Goal: Task Accomplishment & Management: Manage account settings

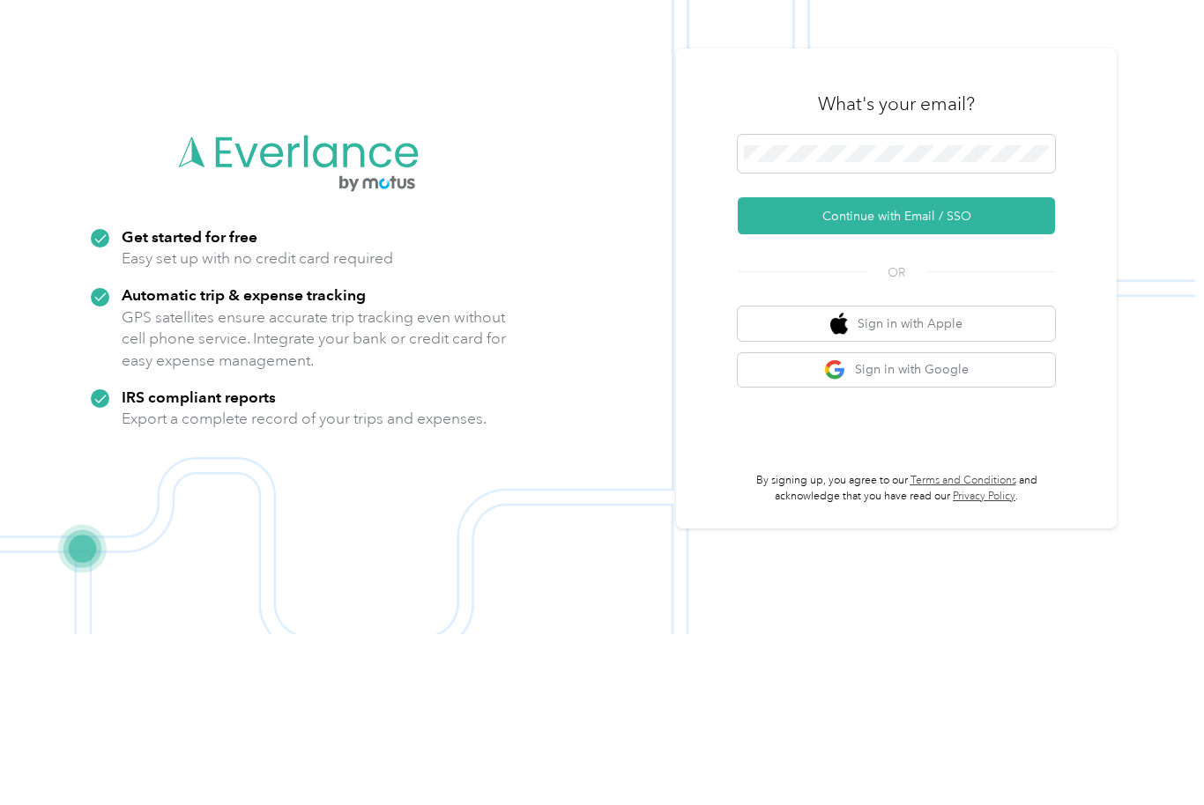
click at [997, 368] on button "Continue with Email / SSO" at bounding box center [895, 386] width 317 height 37
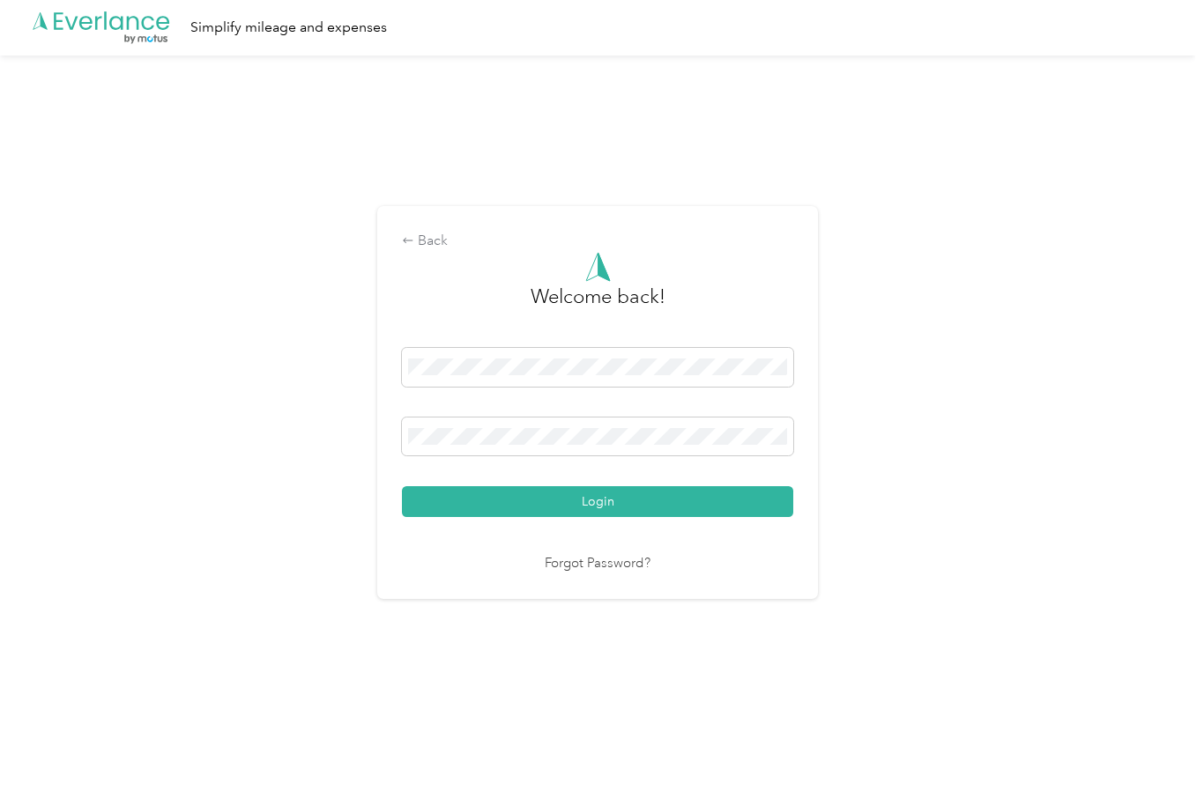
scroll to position [11, 0]
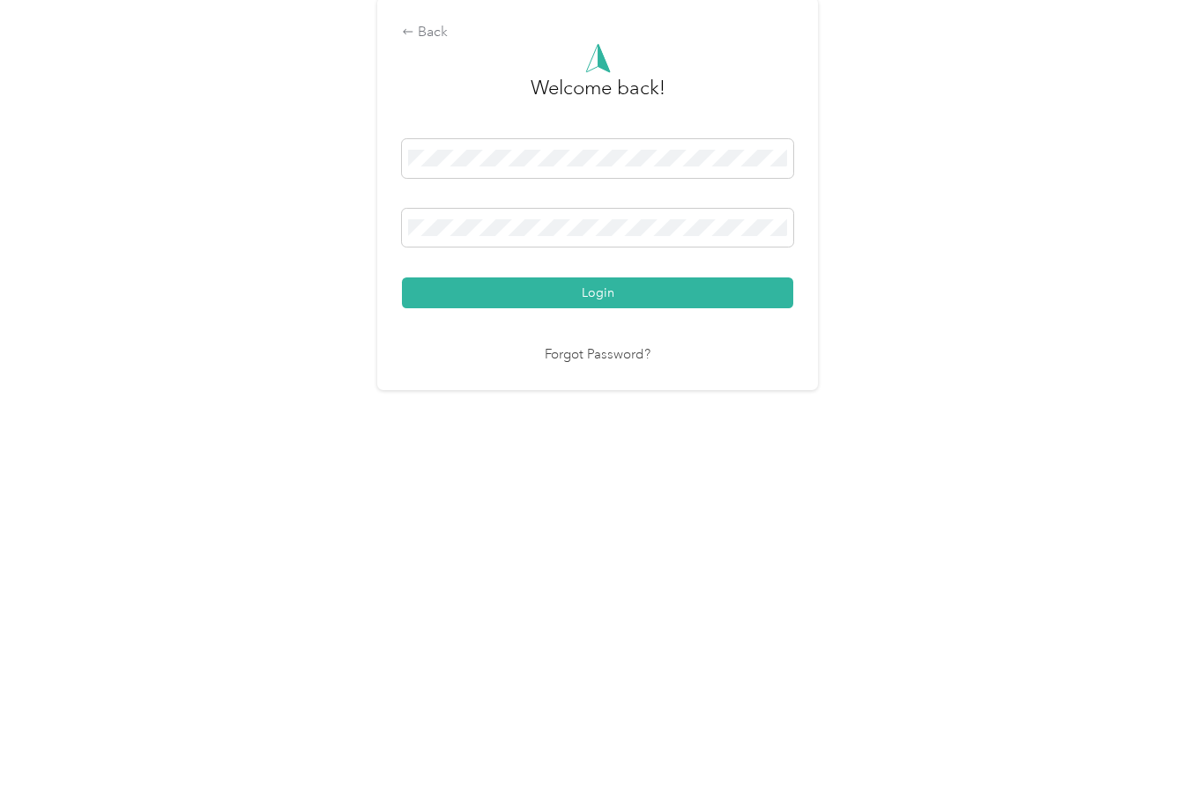
click at [602, 487] on button "Login" at bounding box center [597, 502] width 391 height 31
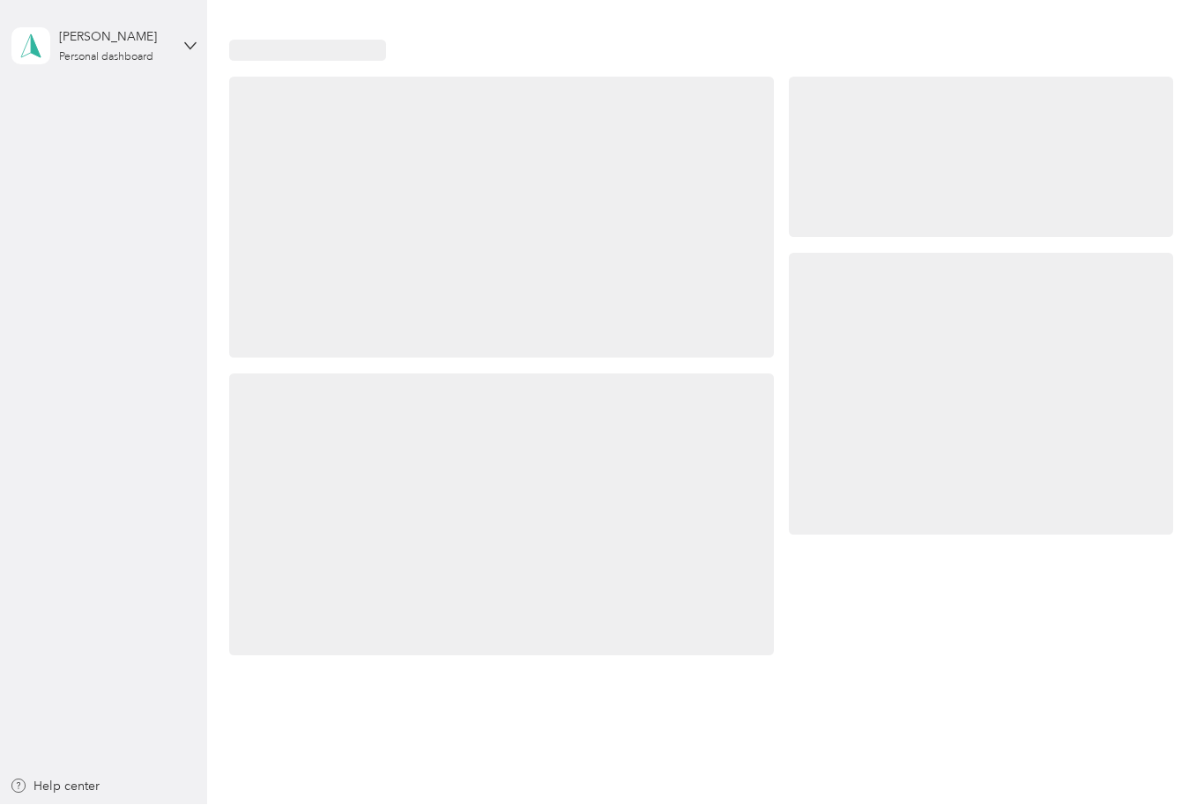
scroll to position [11, 0]
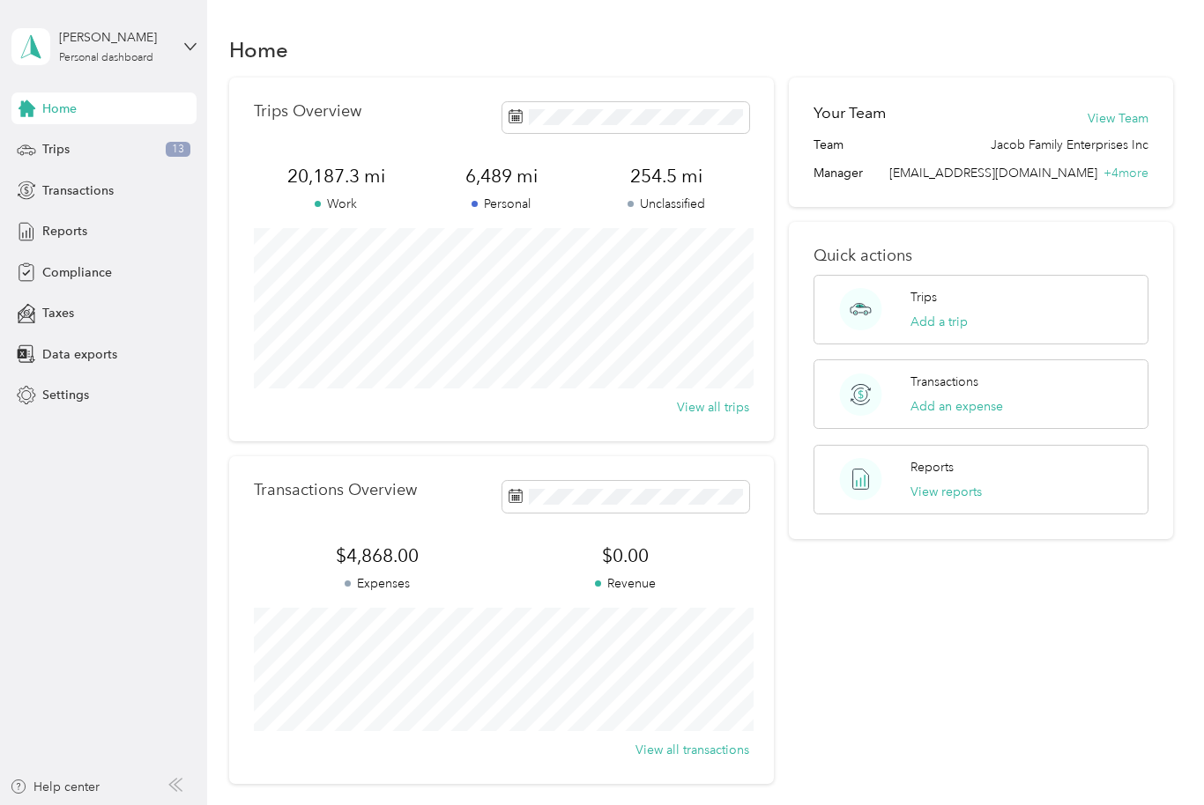
click at [70, 222] on span "Reports" at bounding box center [64, 231] width 45 height 19
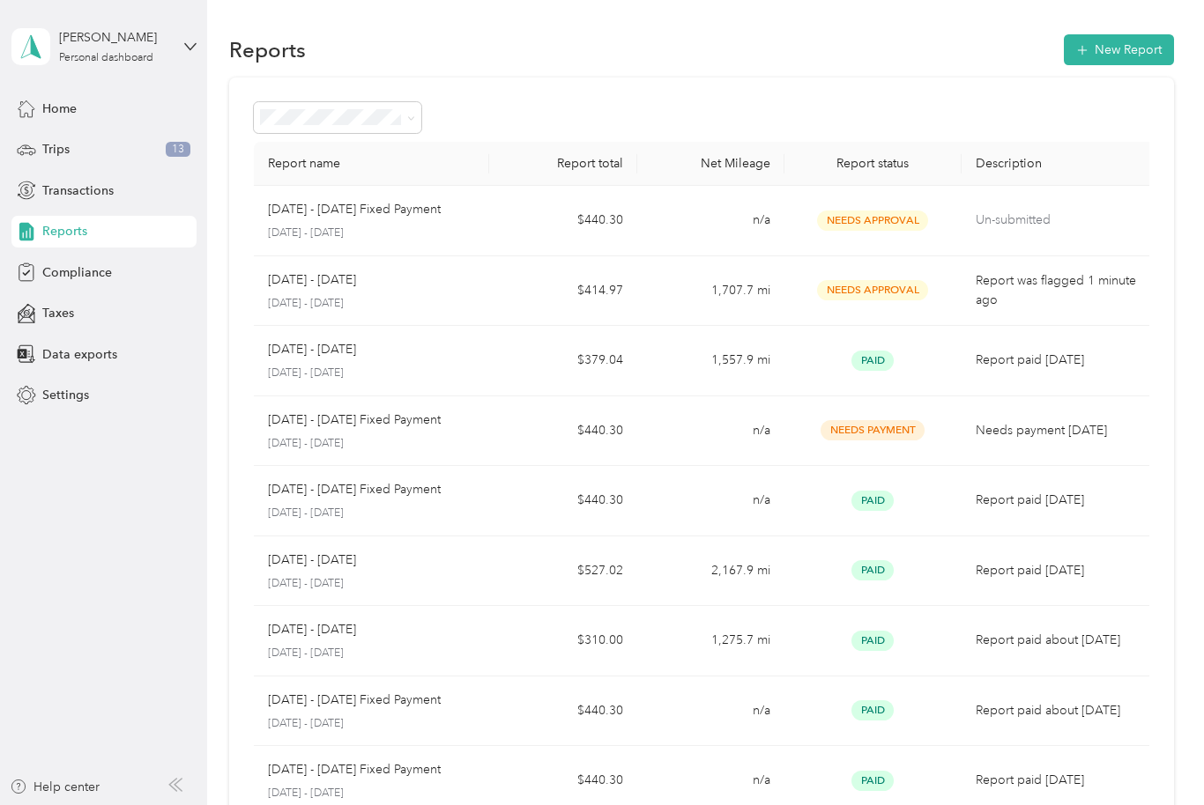
click at [351, 200] on p "[DATE] - [DATE] Fixed Payment" at bounding box center [354, 209] width 173 height 19
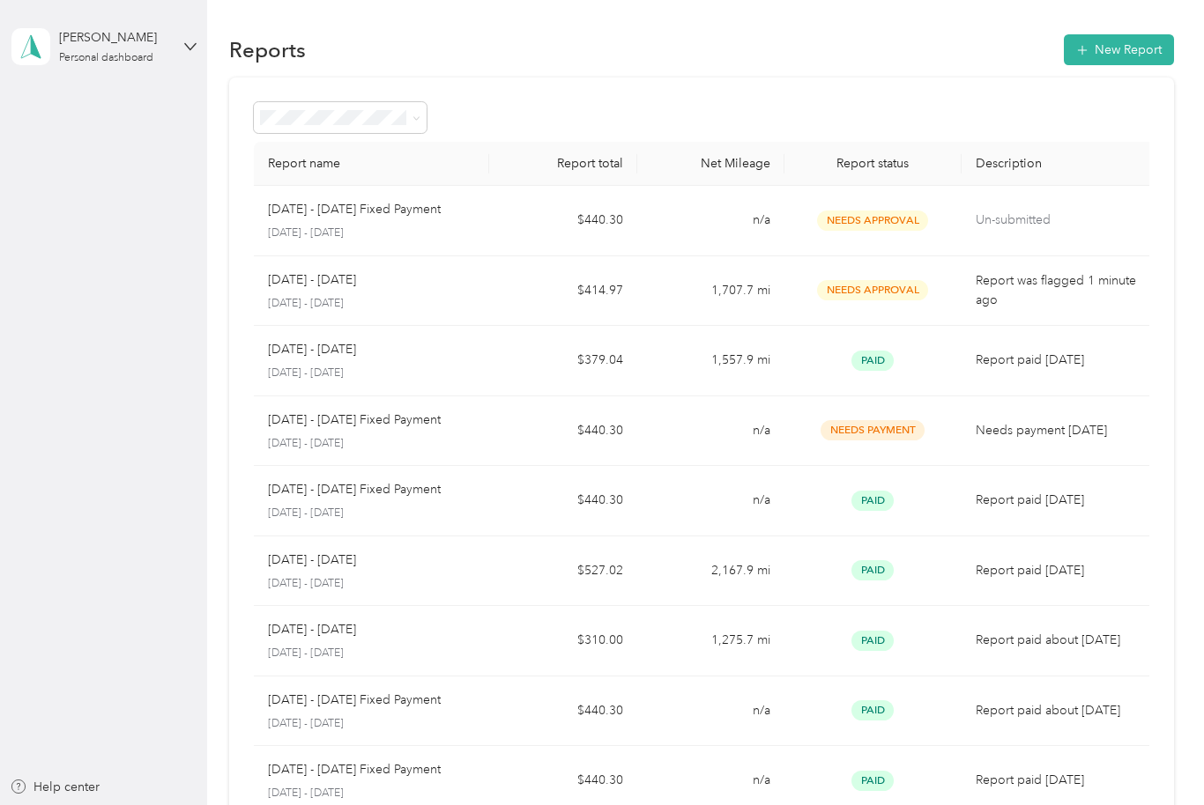
scroll to position [11, 0]
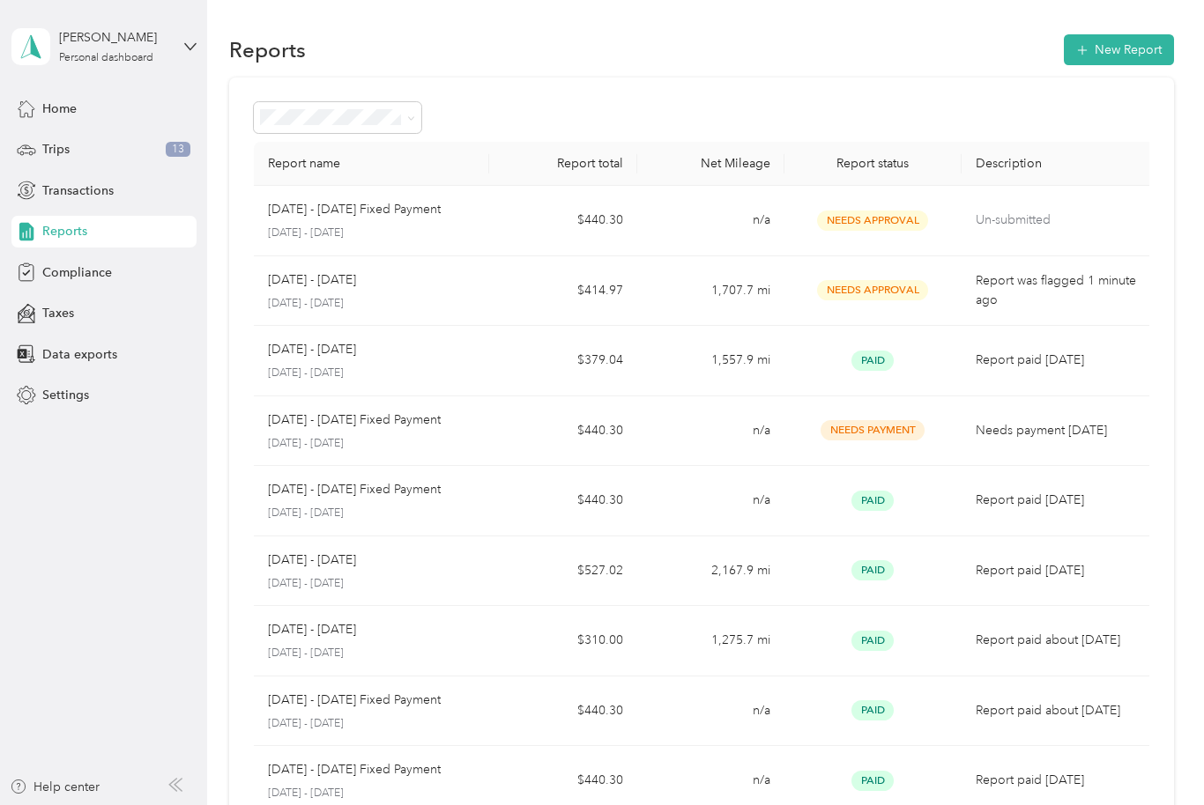
click at [1086, 277] on p "Report was flagged 1 minute ago" at bounding box center [1059, 290] width 168 height 39
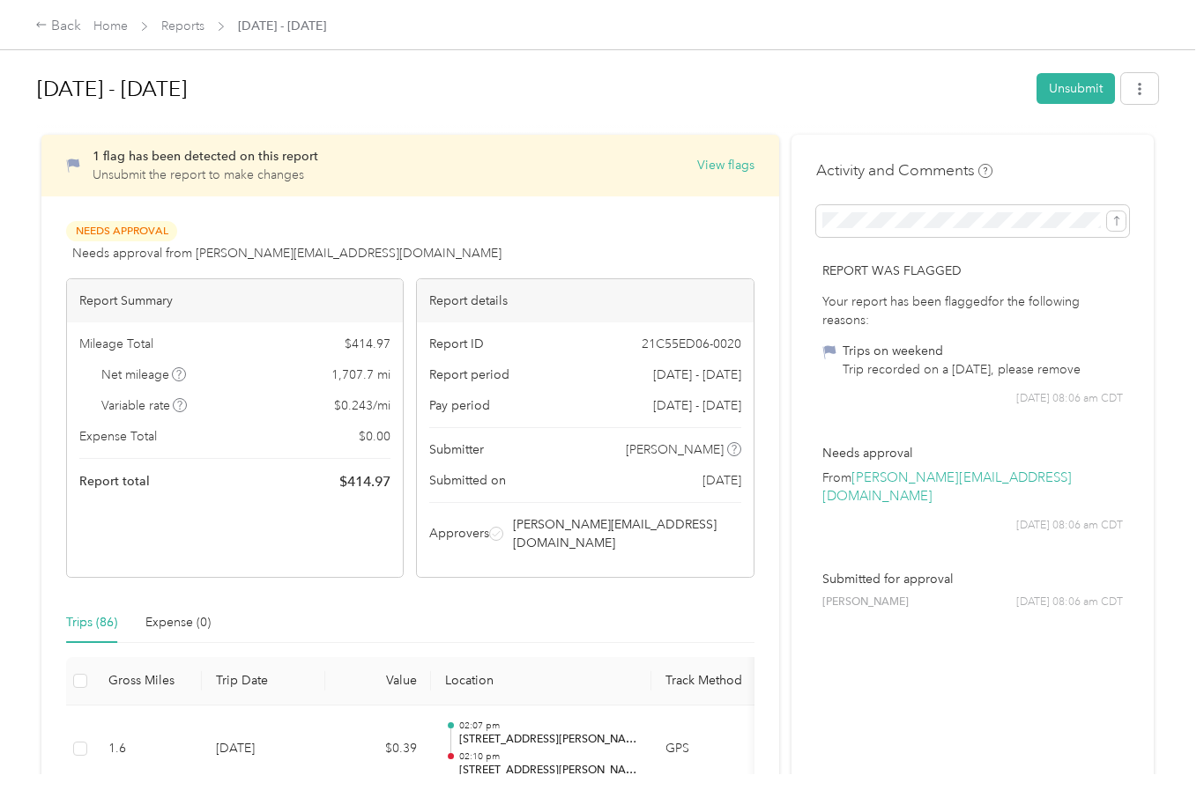
click at [727, 159] on button "View flags" at bounding box center [725, 165] width 57 height 19
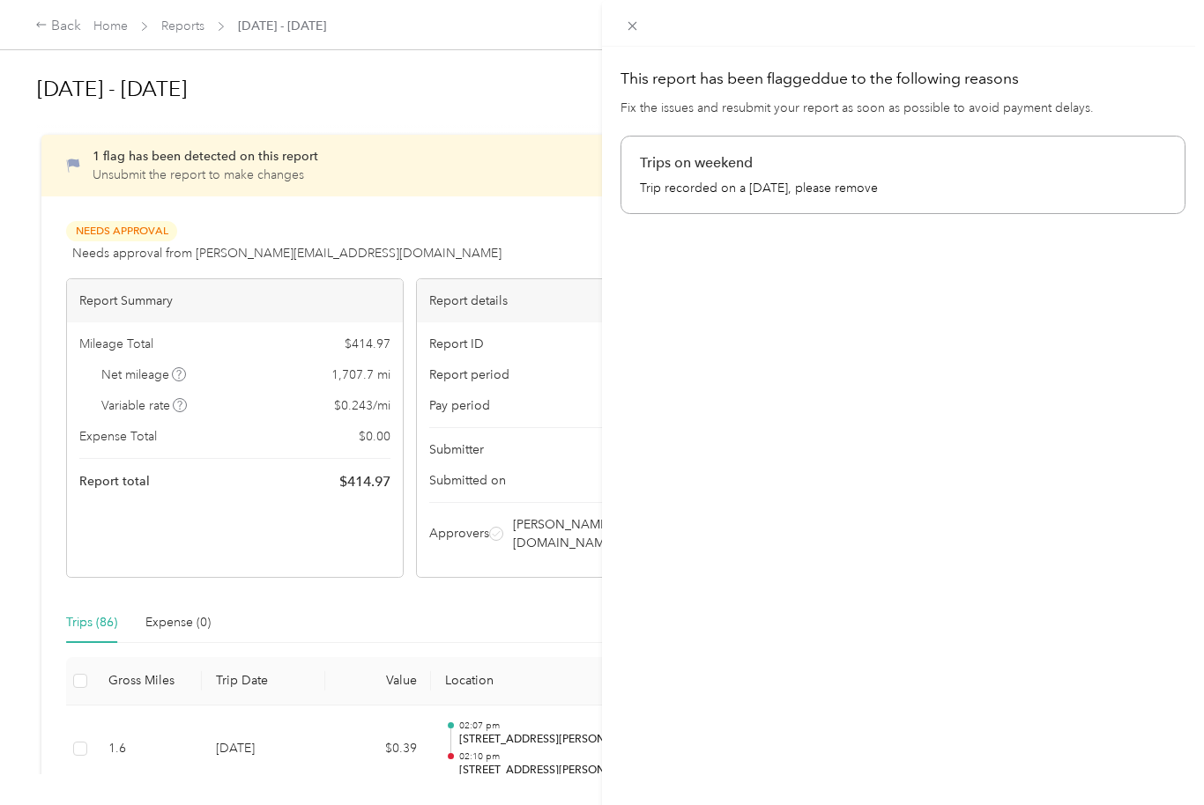
click at [1049, 180] on p "Trip recorded on a [DATE], please remove" at bounding box center [903, 188] width 526 height 19
click at [886, 326] on div "This report has been flagged due to the following reasons Fix the issues and re…" at bounding box center [903, 449] width 602 height 805
click at [434, 167] on div "This report has been flagged due to the following reasons Fix the issues and re…" at bounding box center [602, 402] width 1204 height 805
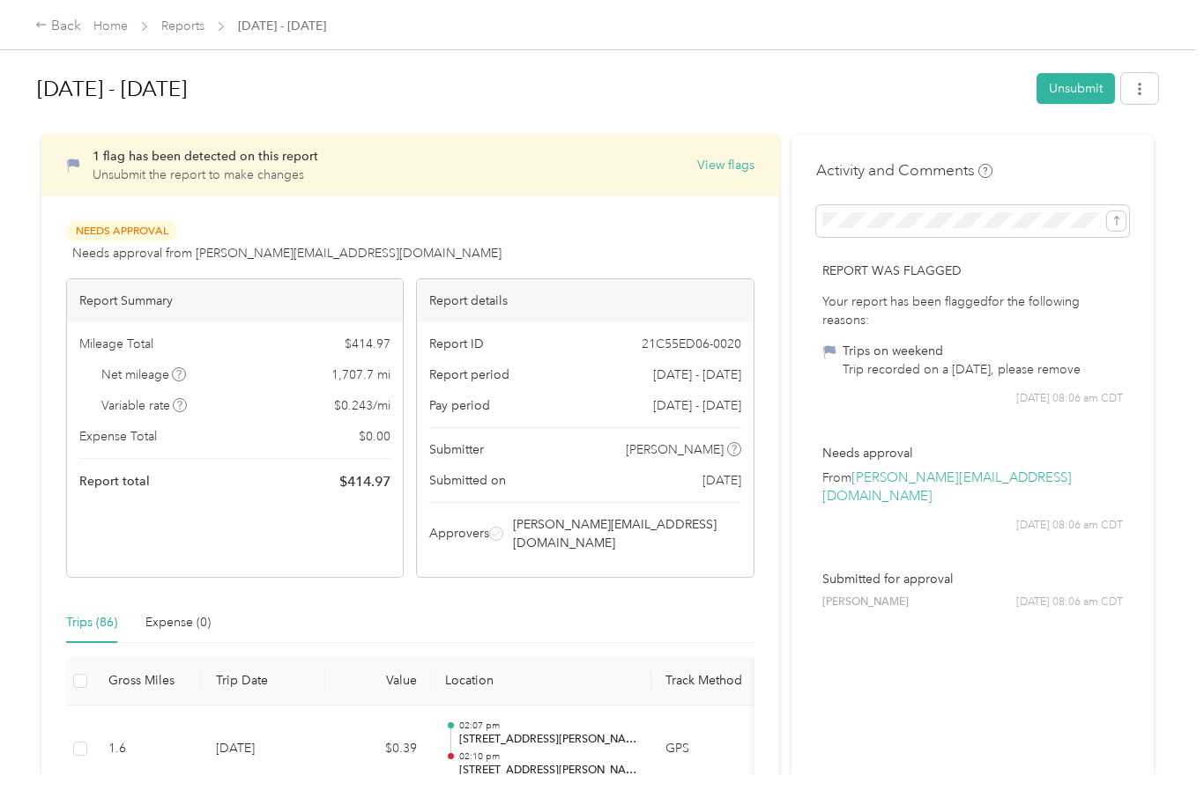
click at [1004, 342] on div "Trips on weekend" at bounding box center [961, 351] width 238 height 19
click at [974, 321] on div "Your report has been flagged for the following reasons: Trips on weekend Trip r…" at bounding box center [972, 336] width 300 height 86
click at [742, 156] on button "View flags" at bounding box center [725, 165] width 57 height 19
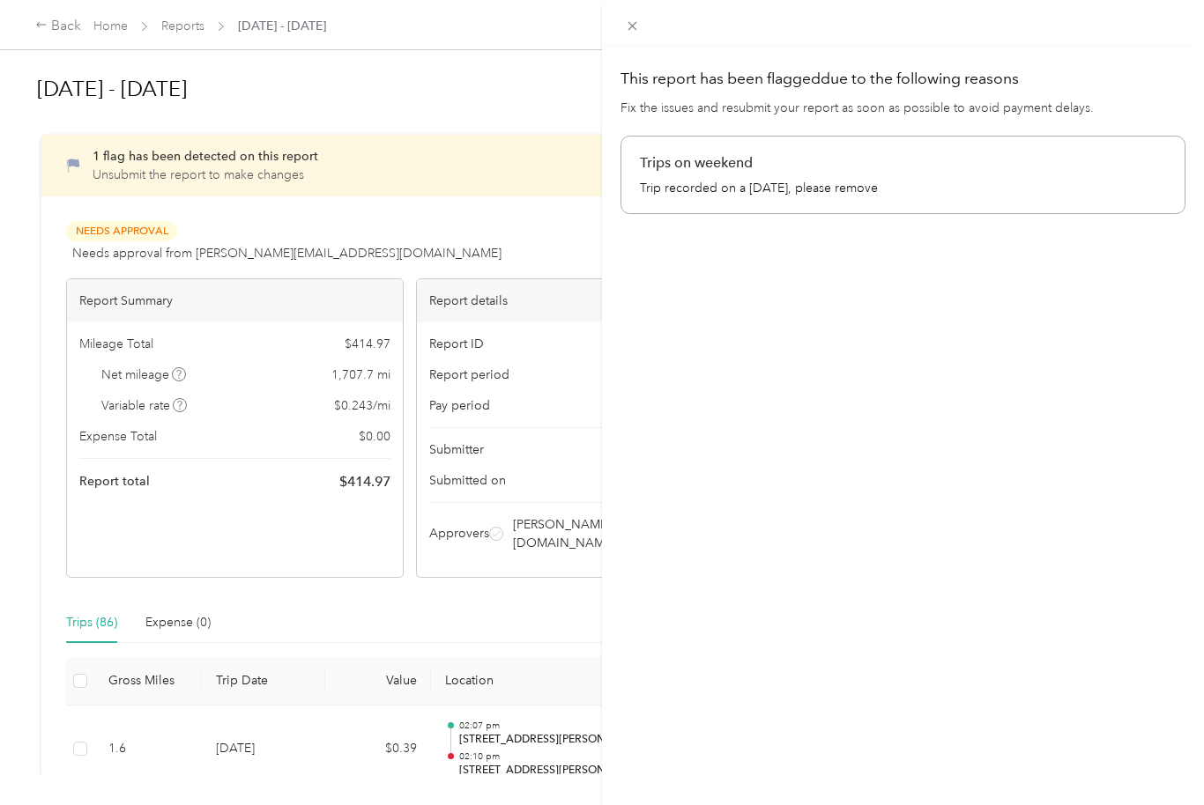
click at [983, 186] on p "Trip recorded on a [DATE], please remove" at bounding box center [903, 188] width 526 height 19
click at [724, 162] on p "Trips on weekend" at bounding box center [903, 162] width 526 height 21
click at [1025, 79] on h1 "This report has been flagged due to the following reasons" at bounding box center [902, 79] width 565 height 22
click at [230, 167] on div "This report has been flagged due to the following reasons Fix the issues and re…" at bounding box center [602, 402] width 1204 height 805
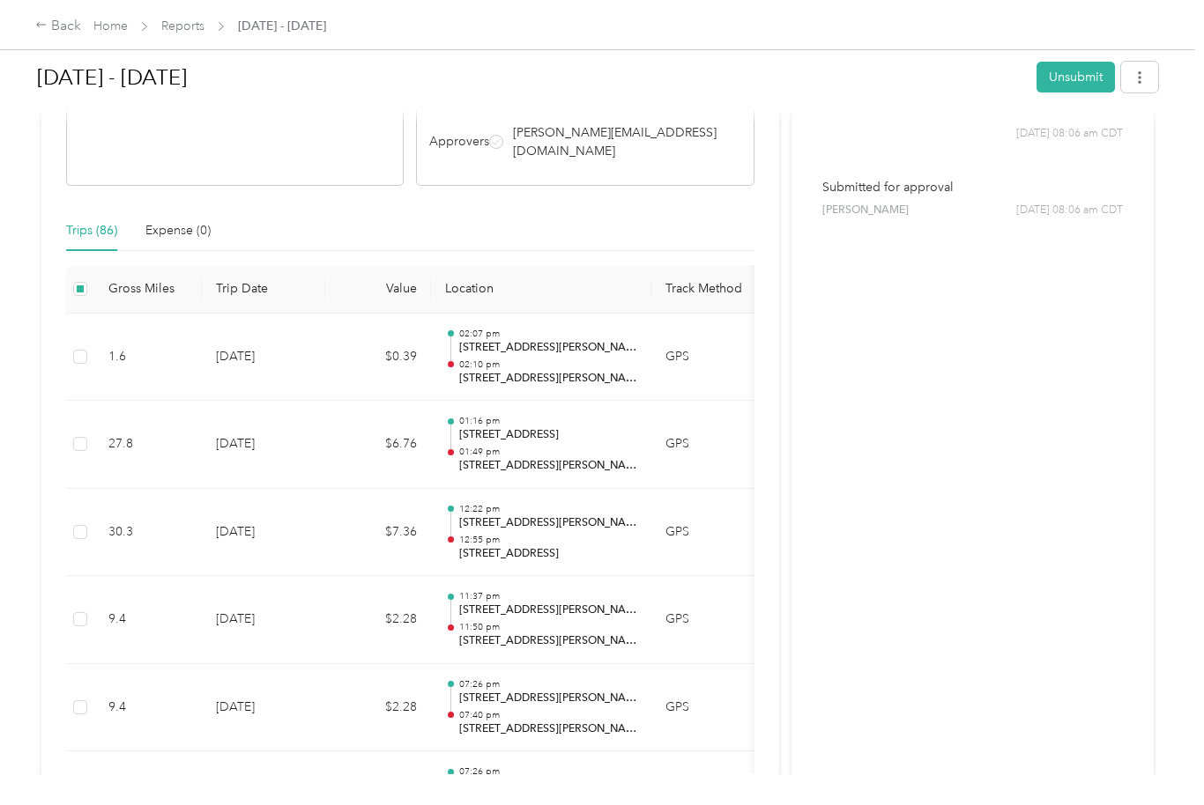
scroll to position [393, 0]
click at [588, 633] on p "[STREET_ADDRESS][PERSON_NAME]" at bounding box center [548, 641] width 178 height 16
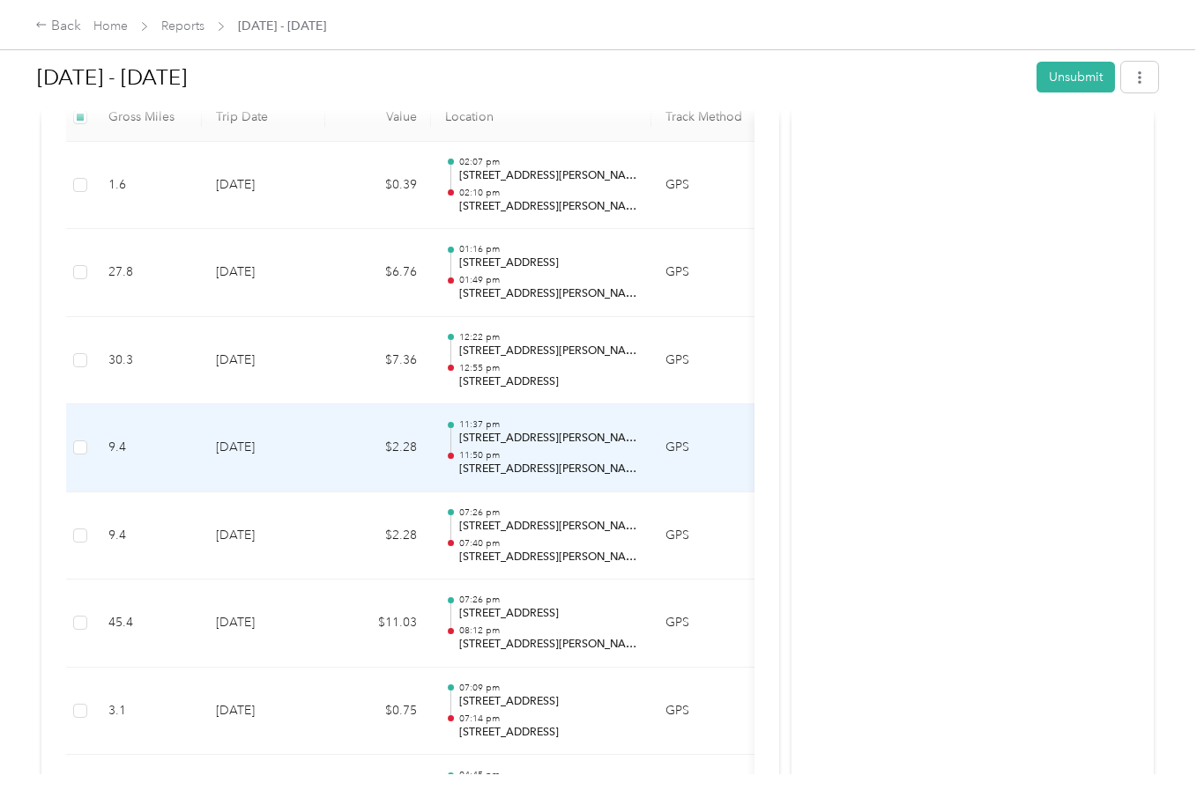
scroll to position [575, 0]
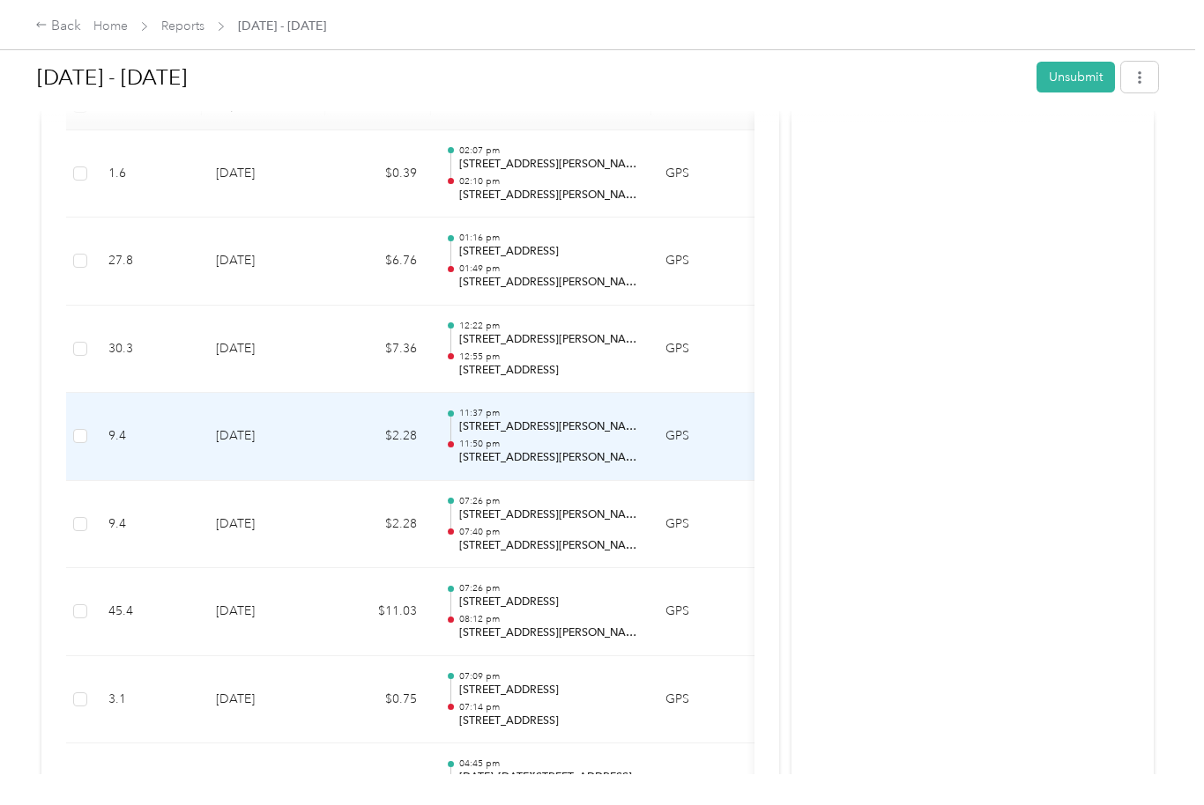
click at [1078, 67] on button "Unsubmit" at bounding box center [1075, 77] width 78 height 31
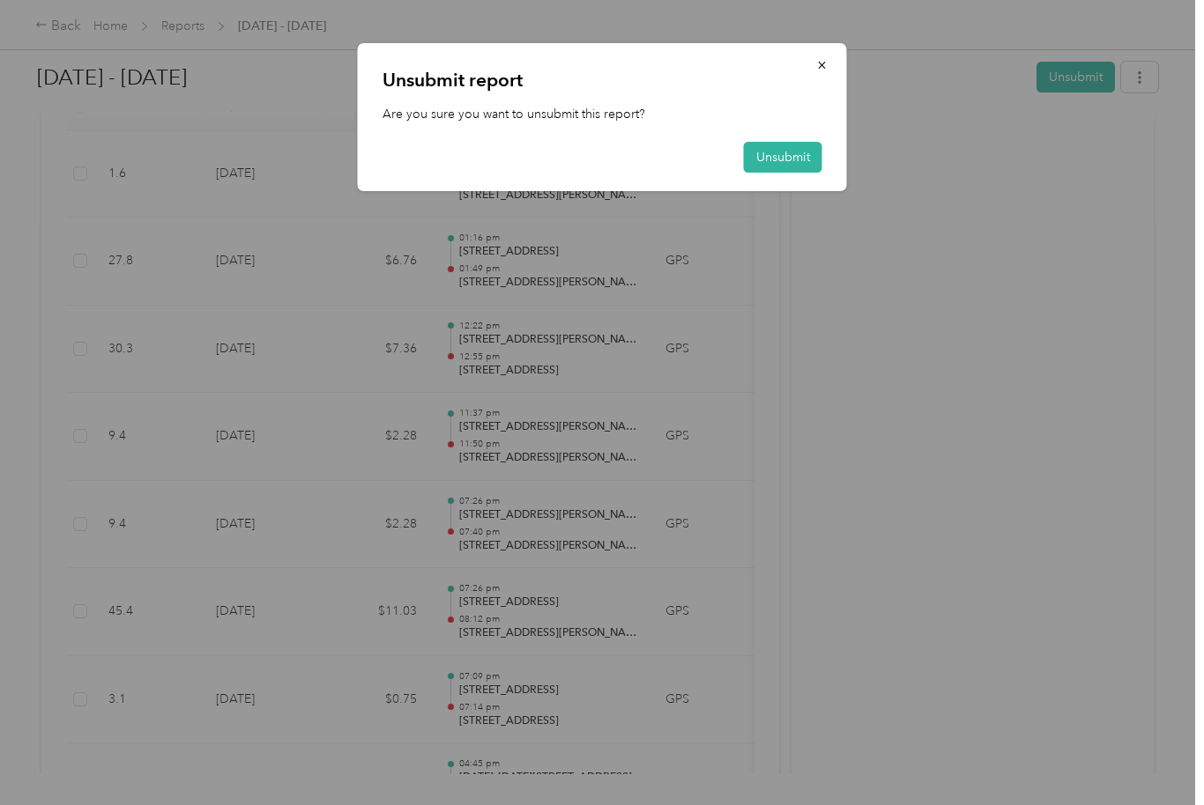
click at [784, 152] on button "Unsubmit" at bounding box center [783, 157] width 78 height 31
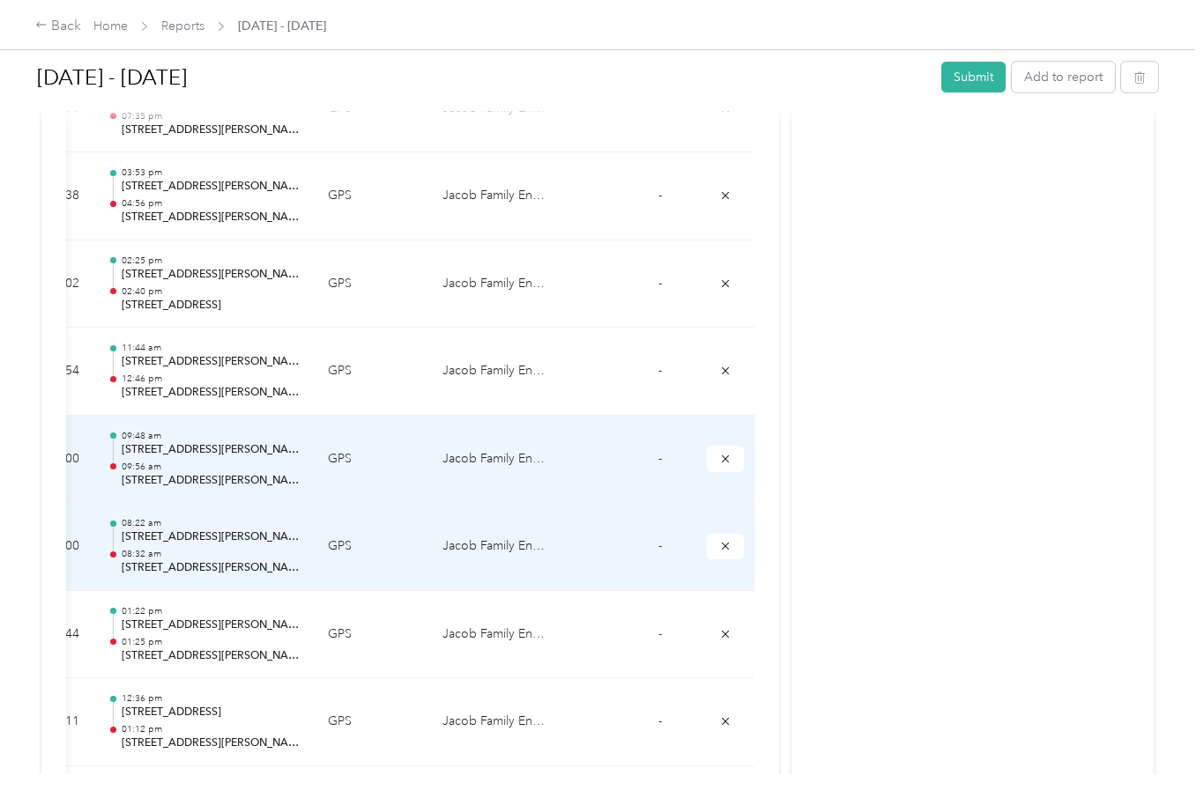
scroll to position [0, 337]
click at [724, 450] on span "submit" at bounding box center [726, 457] width 12 height 15
click at [744, 340] on div "Remove from report" at bounding box center [726, 355] width 139 height 43
click at [734, 446] on button "submit" at bounding box center [726, 459] width 37 height 26
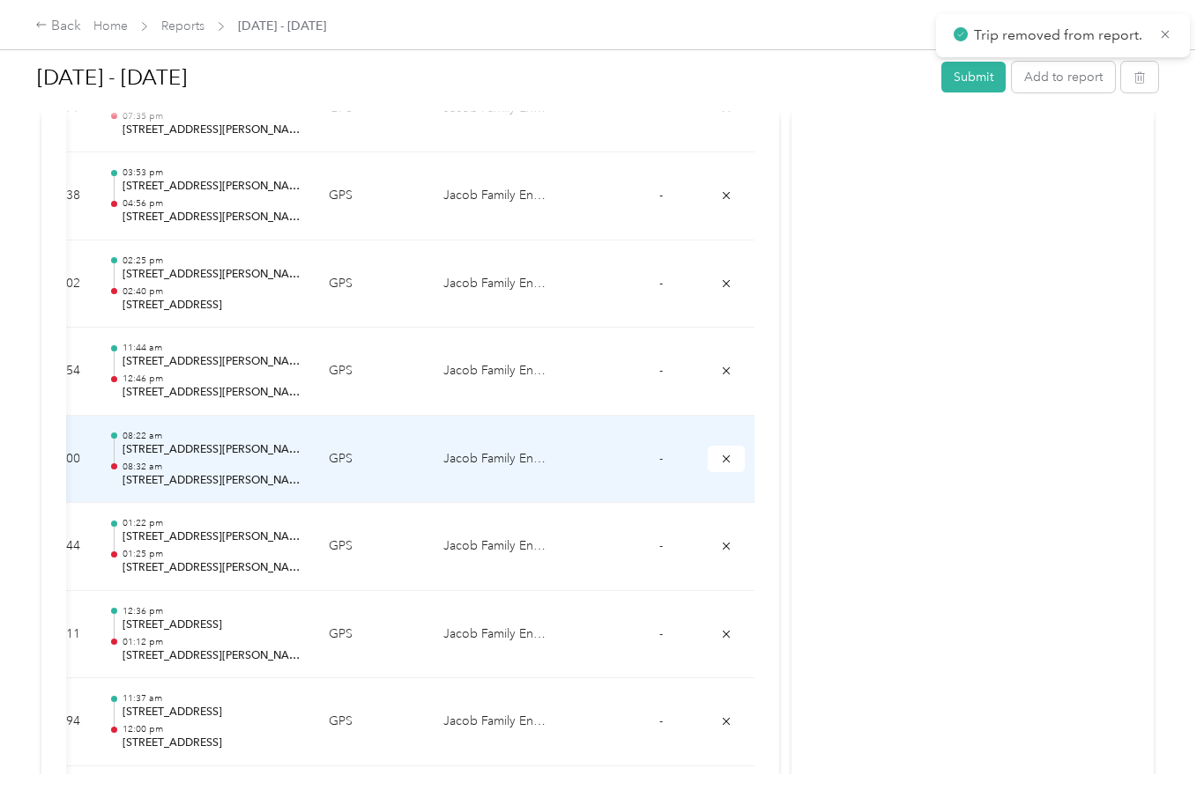
click at [727, 455] on icon "submit" at bounding box center [726, 458] width 7 height 7
click at [744, 345] on div "Remove from report" at bounding box center [726, 355] width 139 height 43
click at [726, 453] on icon "submit" at bounding box center [726, 459] width 12 height 12
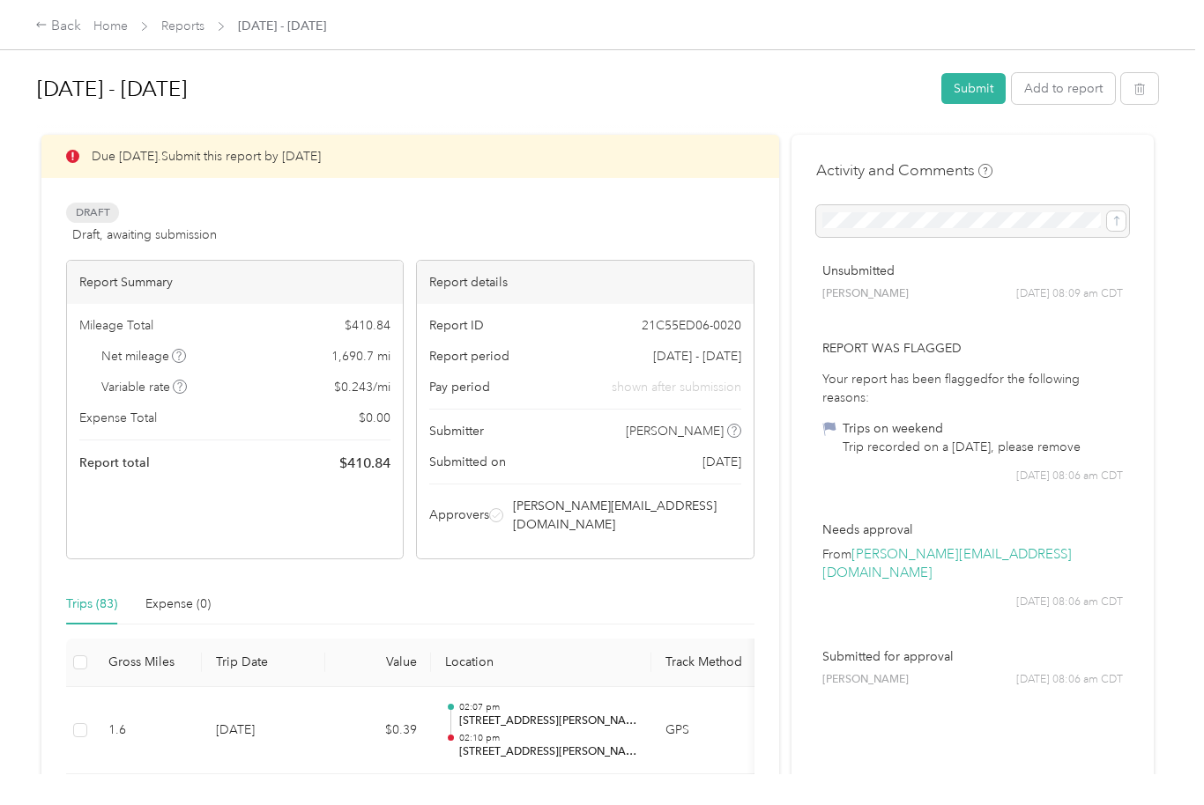
scroll to position [0, 0]
click at [990, 73] on button "Submit" at bounding box center [973, 88] width 64 height 31
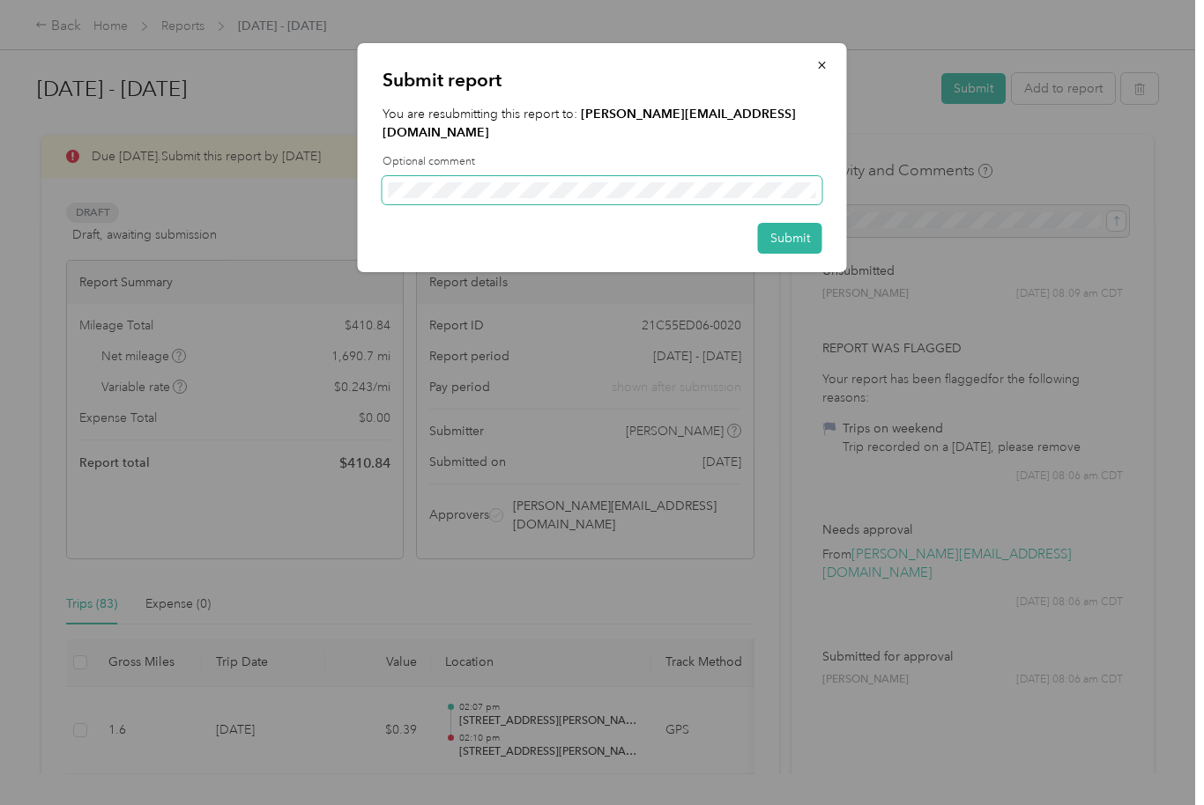
scroll to position [11, 0]
click at [786, 223] on button "Submit" at bounding box center [790, 238] width 64 height 31
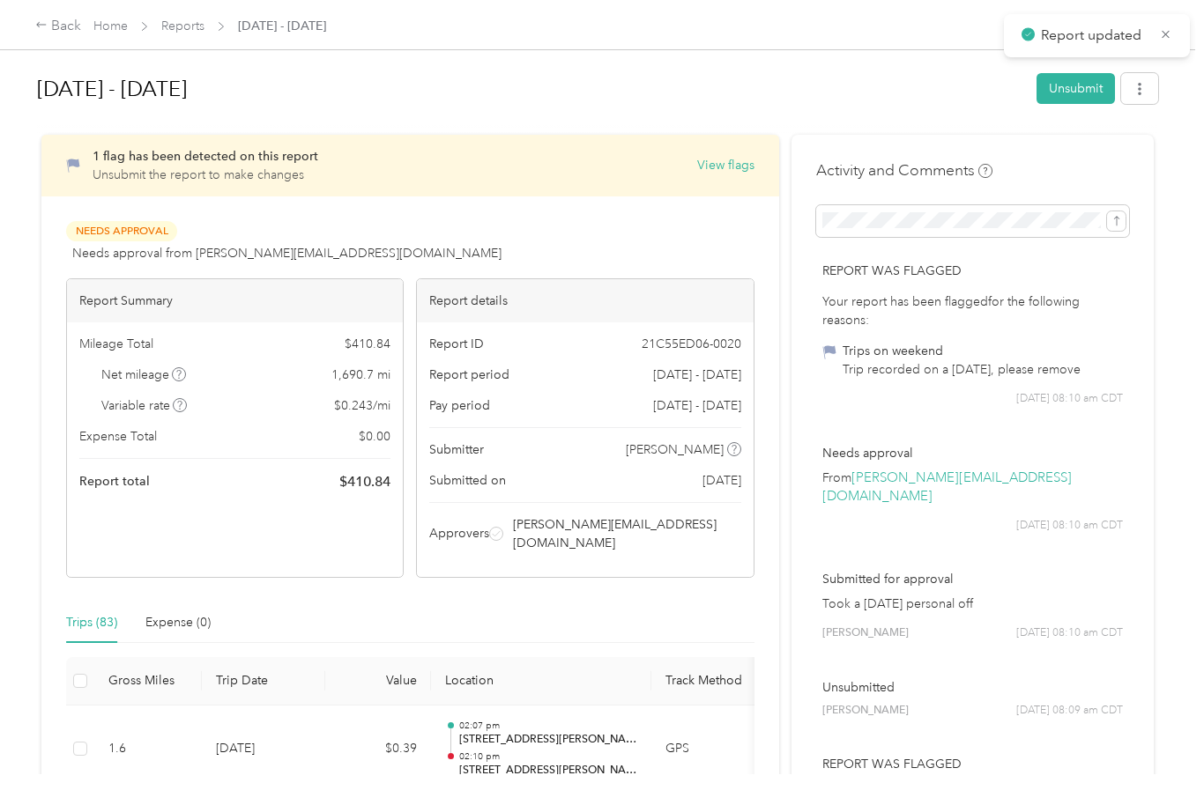
click at [1165, 30] on icon at bounding box center [1165, 34] width 13 height 16
